Goal: Information Seeking & Learning: Learn about a topic

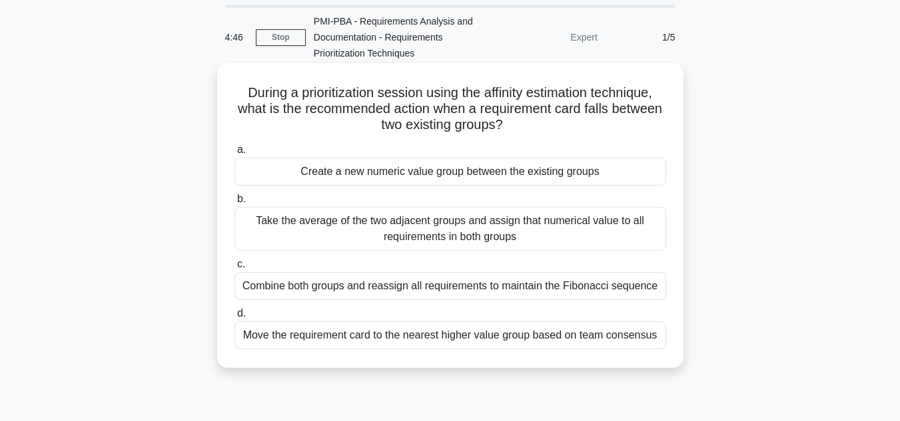
scroll to position [67, 0]
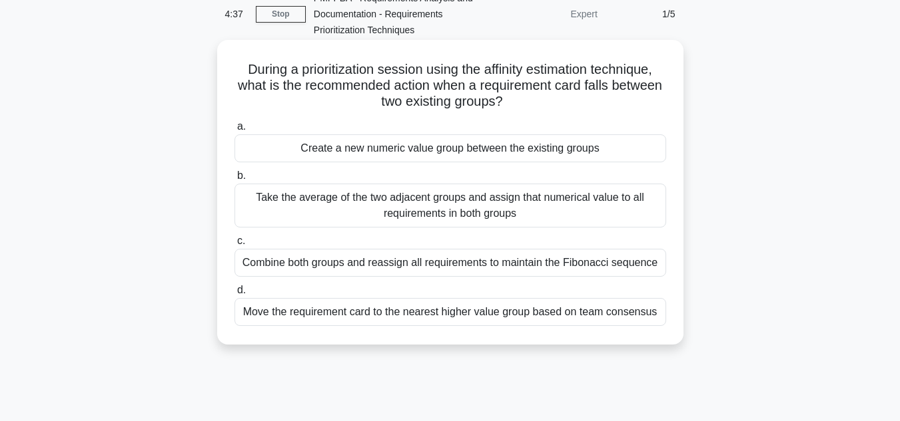
click at [421, 315] on div "Move the requirement card to the nearest higher value group based on team conse…" at bounding box center [449, 312] width 431 height 28
click at [234, 295] on input "d. Move the requirement card to the nearest higher value group based on team co…" at bounding box center [234, 290] width 0 height 9
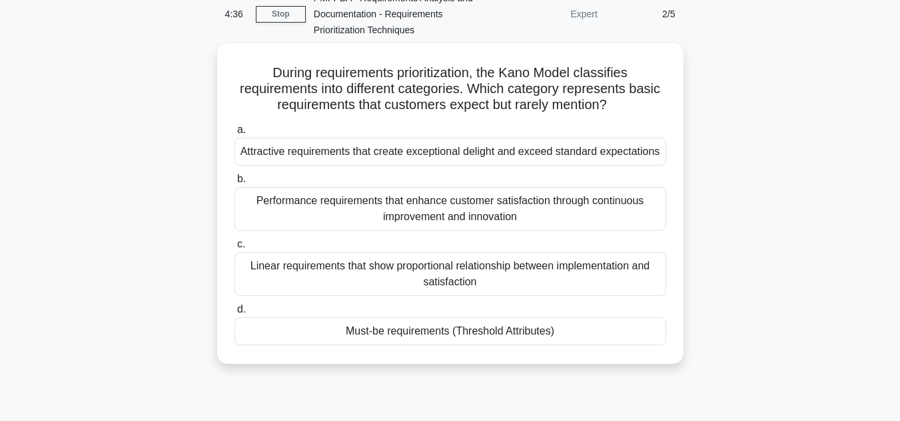
scroll to position [0, 0]
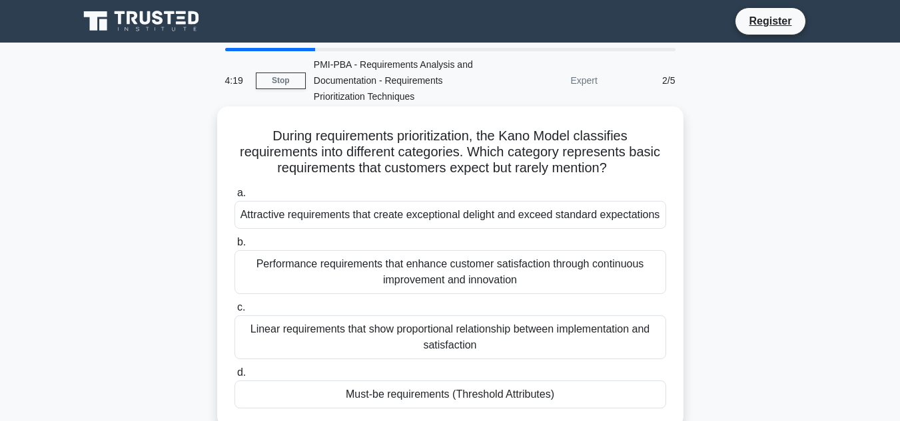
click at [471, 392] on div "Must-be requirements (Threshold Attributes)" at bounding box center [449, 395] width 431 height 28
click at [234, 378] on input "d. Must-be requirements (Threshold Attributes)" at bounding box center [234, 373] width 0 height 9
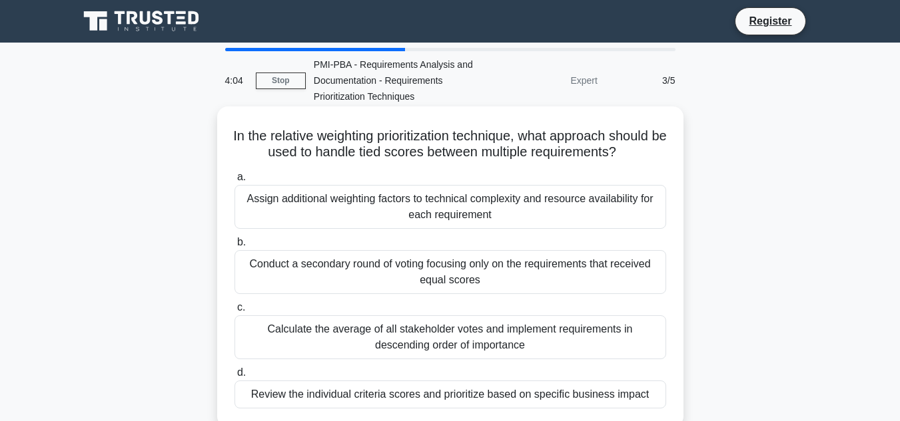
click at [467, 398] on div "Review the individual criteria scores and prioritize based on specific business…" at bounding box center [449, 395] width 431 height 28
click at [234, 378] on input "d. Review the individual criteria scores and prioritize based on specific busin…" at bounding box center [234, 373] width 0 height 9
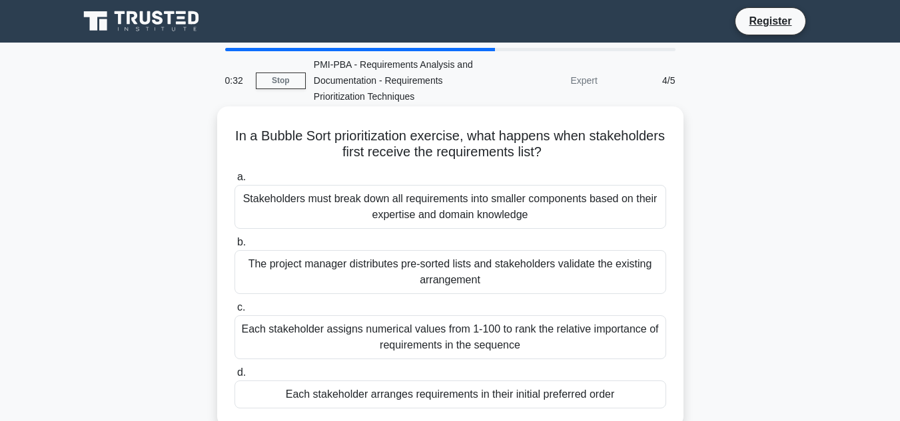
click at [390, 338] on div "Each stakeholder assigns numerical values from 1-100 to rank the relative impor…" at bounding box center [449, 338] width 431 height 44
click at [330, 338] on div "Each stakeholder assigns numerical values from 1-100 to rank the relative impor…" at bounding box center [449, 338] width 431 height 44
click at [234, 312] on input "c. Each stakeholder assigns numerical values from 1-100 to rank the relative im…" at bounding box center [234, 308] width 0 height 9
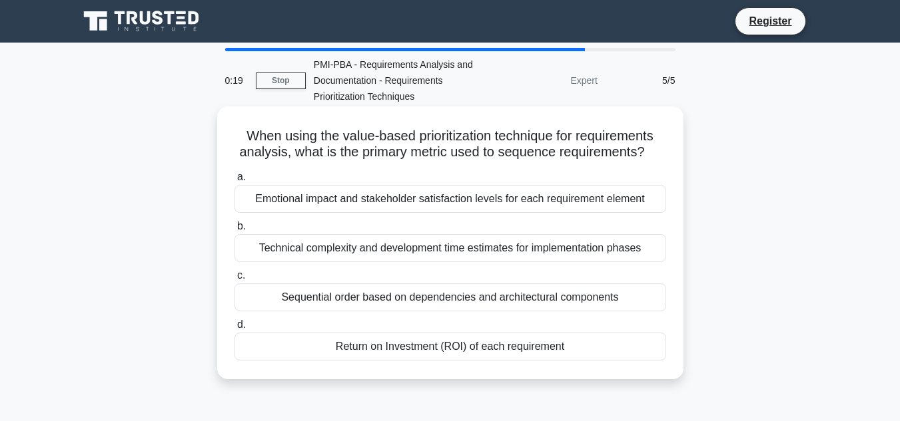
click at [403, 296] on div "Sequential order based on dependencies and architectural components" at bounding box center [449, 298] width 431 height 28
click at [234, 280] on input "c. Sequential order based on dependencies and architectural components" at bounding box center [234, 276] width 0 height 9
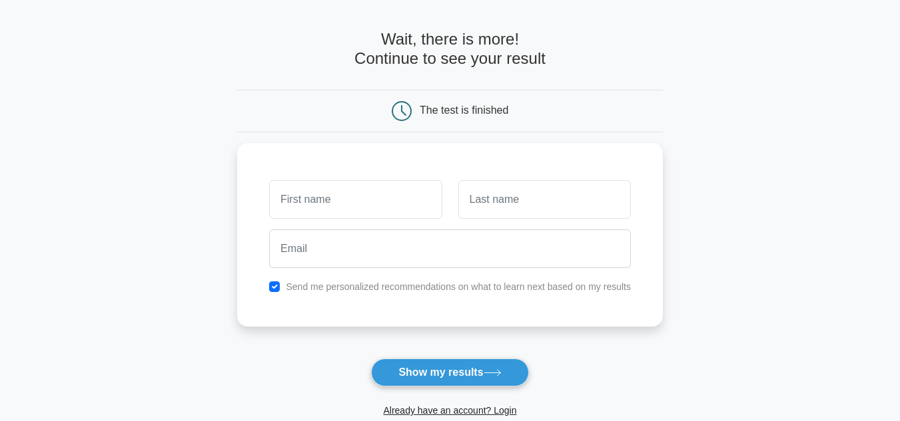
scroll to position [67, 0]
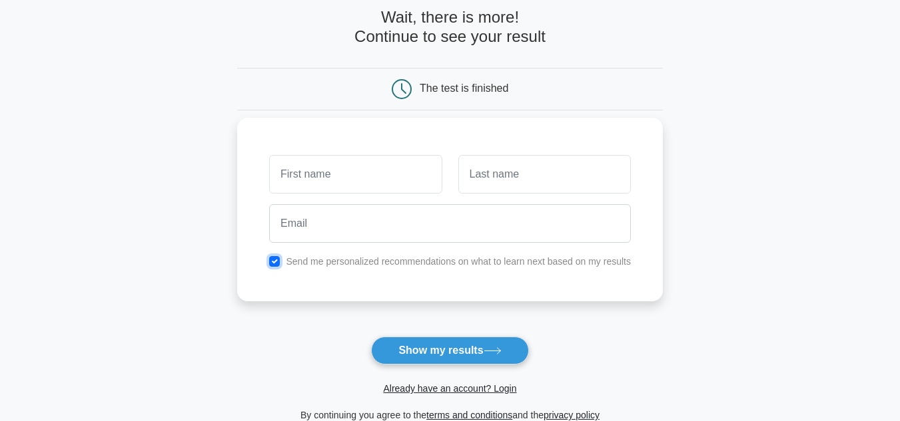
click at [276, 260] on input "checkbox" at bounding box center [274, 261] width 11 height 11
checkbox input "false"
click at [292, 174] on input "text" at bounding box center [355, 174] width 172 height 39
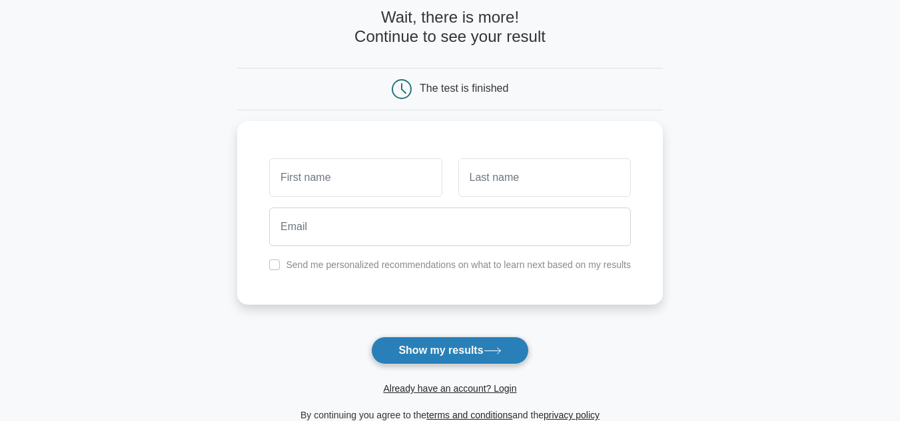
click at [423, 356] on button "Show my results" at bounding box center [449, 351] width 157 height 28
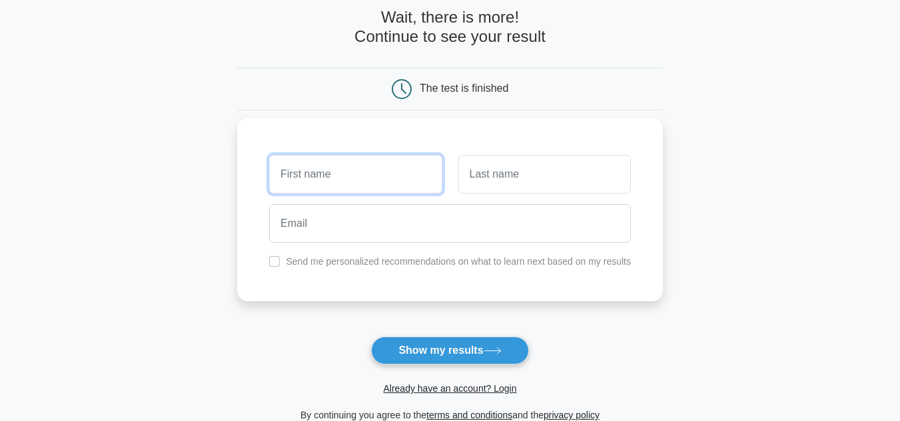
click at [347, 180] on input "text" at bounding box center [355, 174] width 172 height 39
type input "Bibitta"
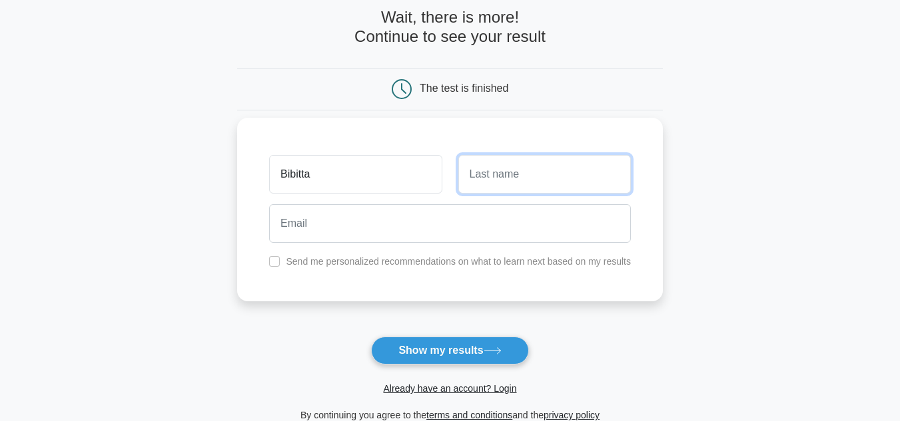
click at [493, 173] on input "text" at bounding box center [544, 174] width 172 height 39
type input "Benny"
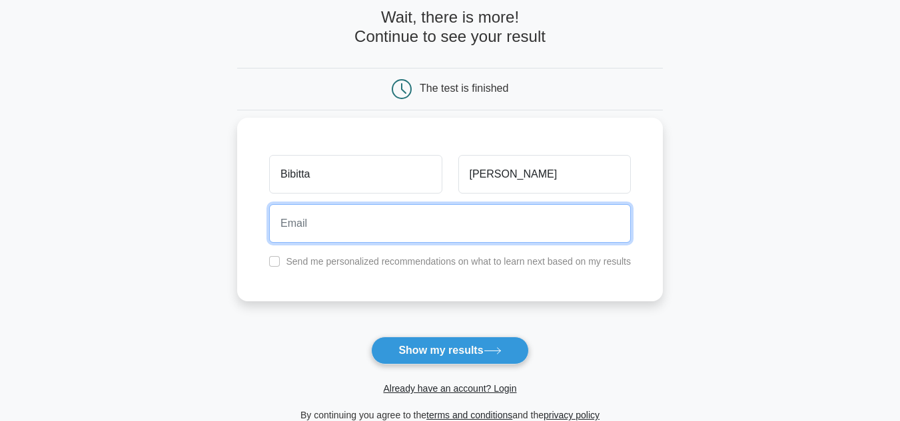
click at [455, 226] on input "email" at bounding box center [450, 223] width 362 height 39
type input "bibittabenny@gmail.com"
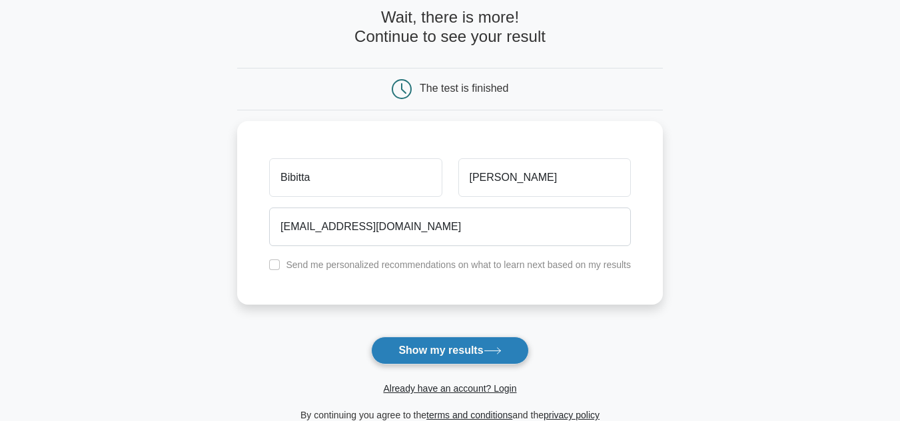
click at [488, 356] on button "Show my results" at bounding box center [449, 351] width 157 height 28
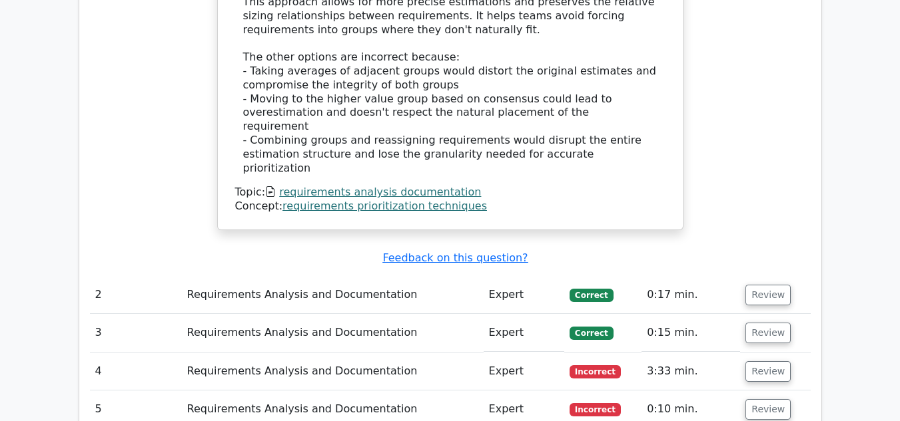
scroll to position [1532, 0]
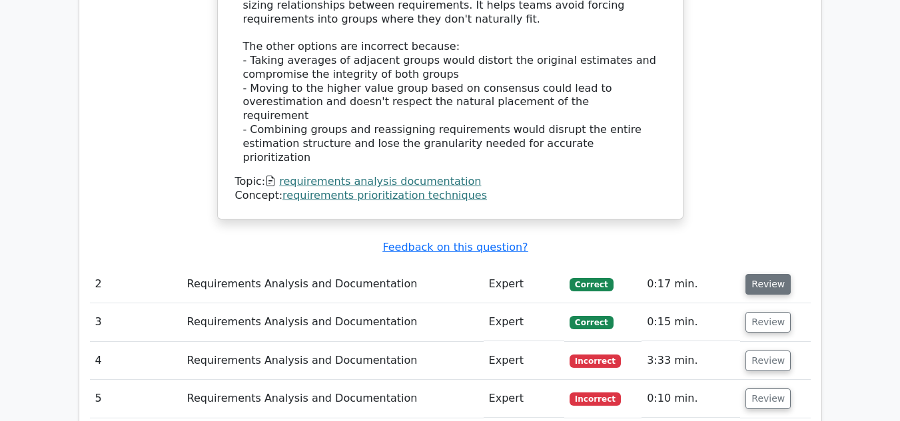
click at [754, 274] on button "Review" at bounding box center [767, 284] width 45 height 21
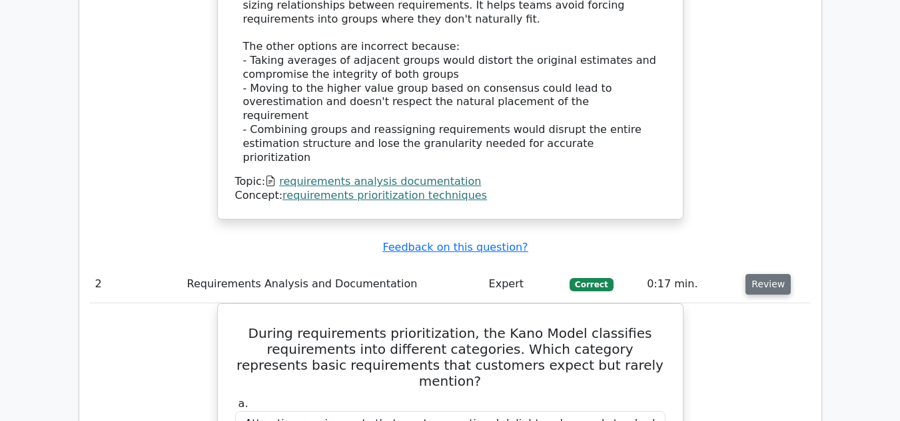
click at [776, 274] on button "Review" at bounding box center [767, 284] width 45 height 21
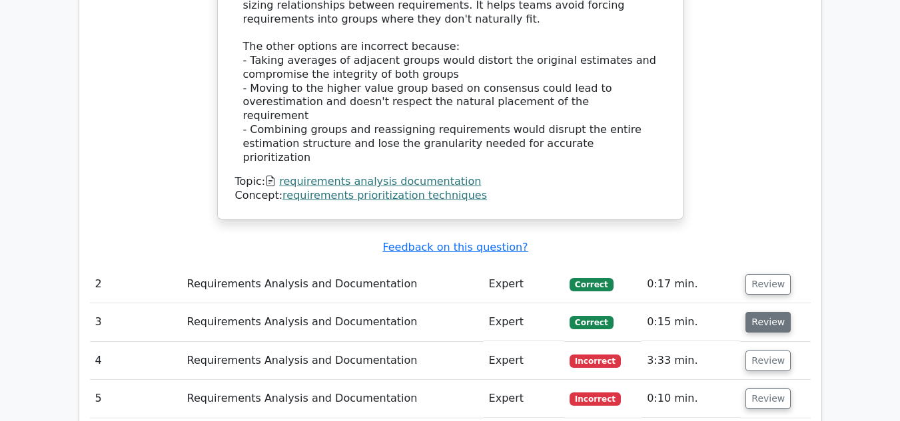
click at [761, 312] on button "Review" at bounding box center [767, 322] width 45 height 21
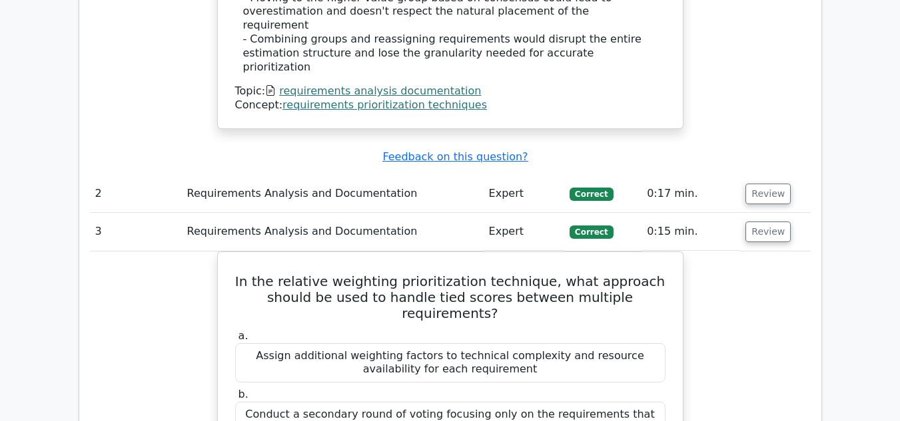
scroll to position [1598, 0]
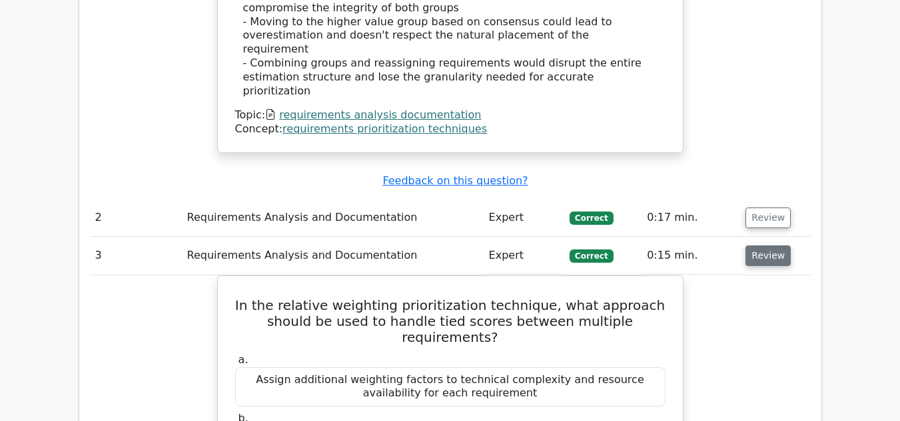
click at [771, 246] on button "Review" at bounding box center [767, 256] width 45 height 21
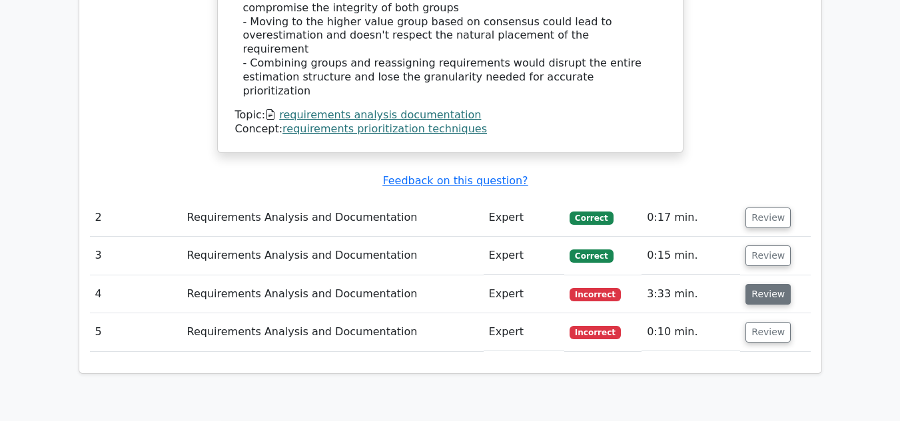
click at [762, 284] on button "Review" at bounding box center [767, 294] width 45 height 21
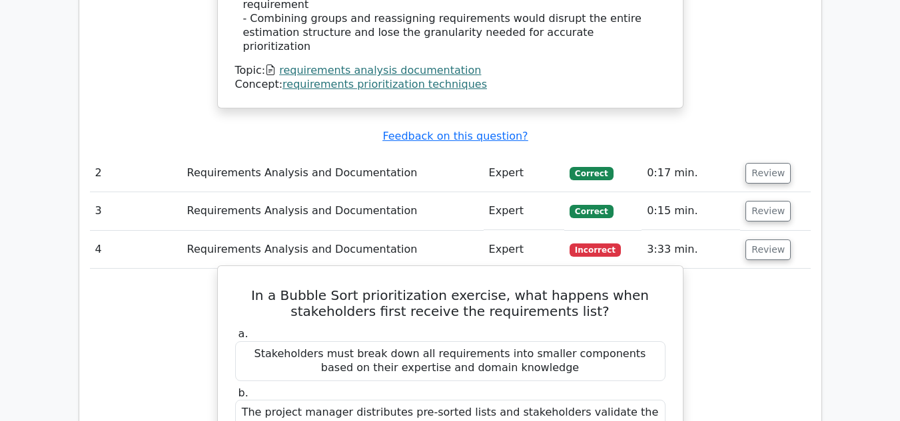
scroll to position [1665, 0]
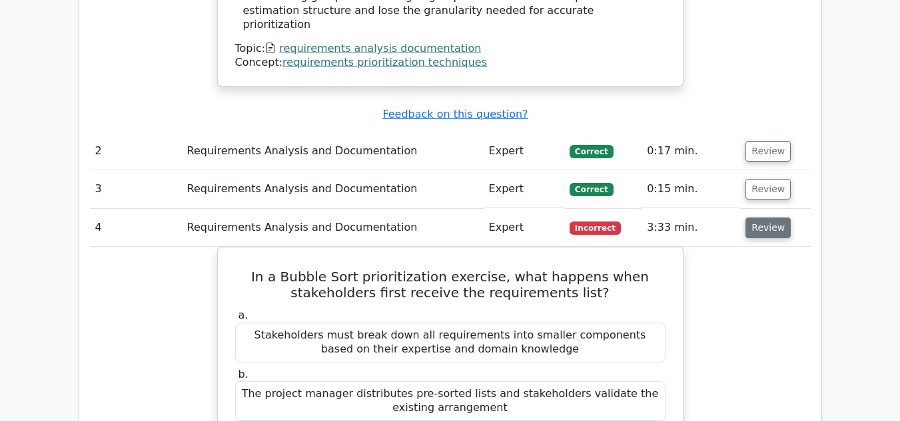
click at [767, 218] on button "Review" at bounding box center [767, 228] width 45 height 21
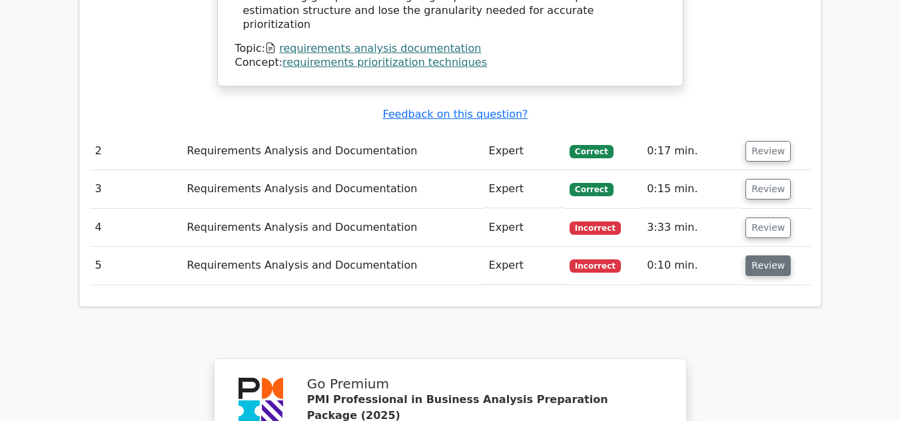
click at [763, 256] on button "Review" at bounding box center [767, 266] width 45 height 21
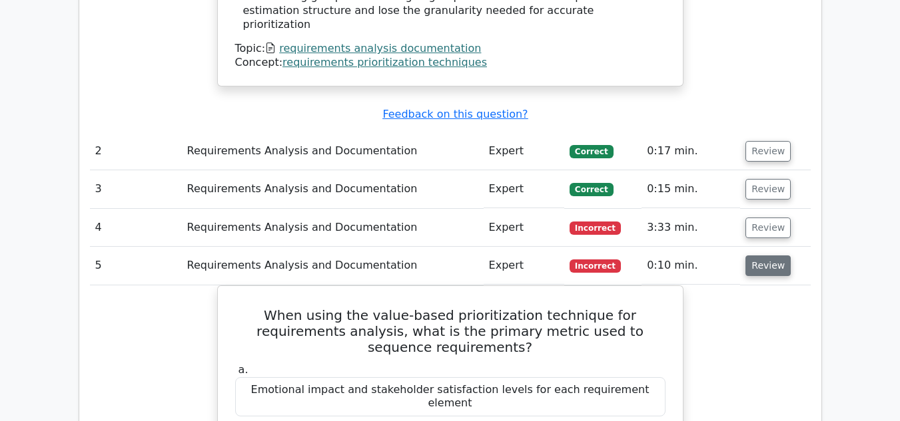
click at [763, 256] on button "Review" at bounding box center [767, 266] width 45 height 21
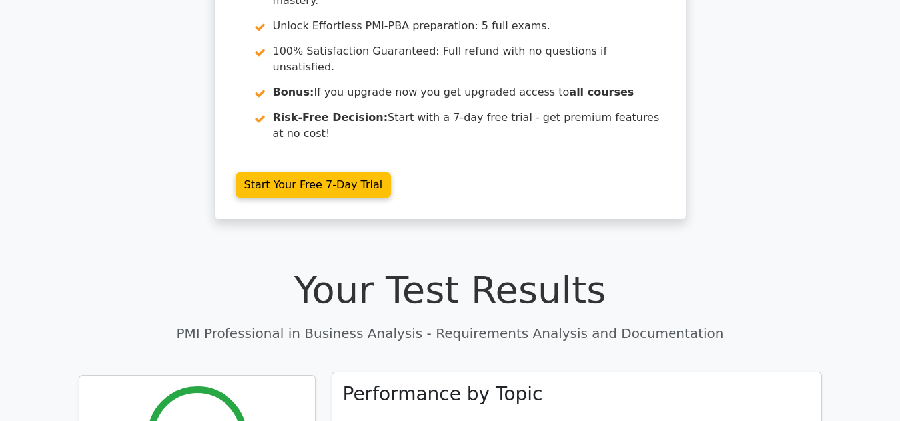
scroll to position [67, 0]
